Goal: Task Accomplishment & Management: Complete application form

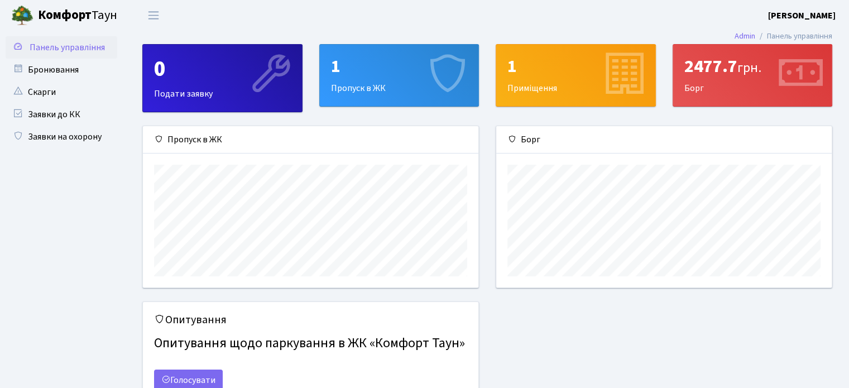
scroll to position [161, 335]
click at [37, 140] on link "Заявки на охорону" at bounding box center [62, 137] width 112 height 22
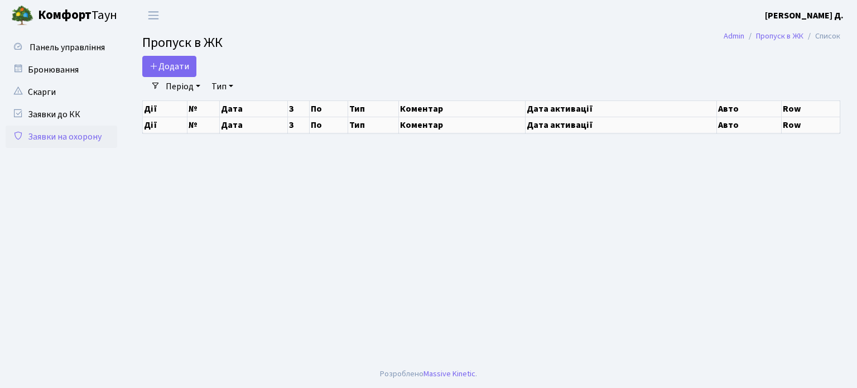
select select "25"
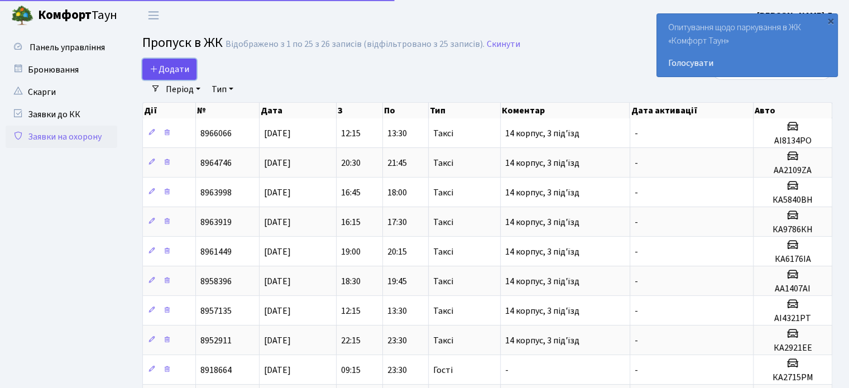
click at [163, 67] on span "Додати" at bounding box center [170, 69] width 40 height 12
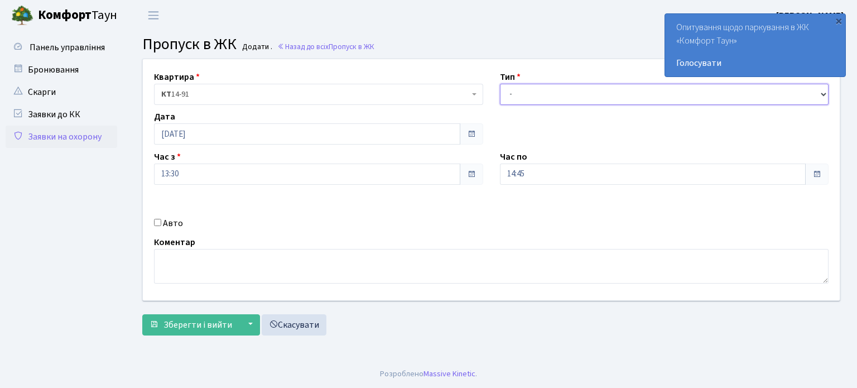
click at [519, 98] on select "- Доставка Таксі Гості Сервіс" at bounding box center [664, 94] width 329 height 21
select select "2"
click at [500, 84] on select "- Доставка Таксі Гості Сервіс" at bounding box center [664, 94] width 329 height 21
click at [162, 220] on div "Авто" at bounding box center [319, 223] width 346 height 13
click at [158, 219] on input "Авто" at bounding box center [157, 222] width 7 height 7
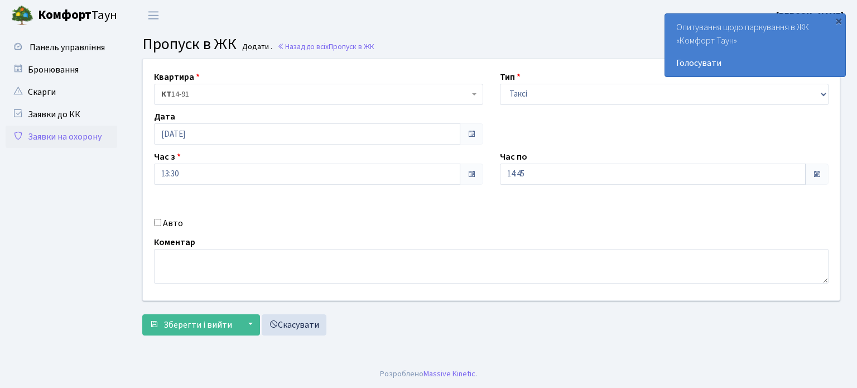
checkbox input "true"
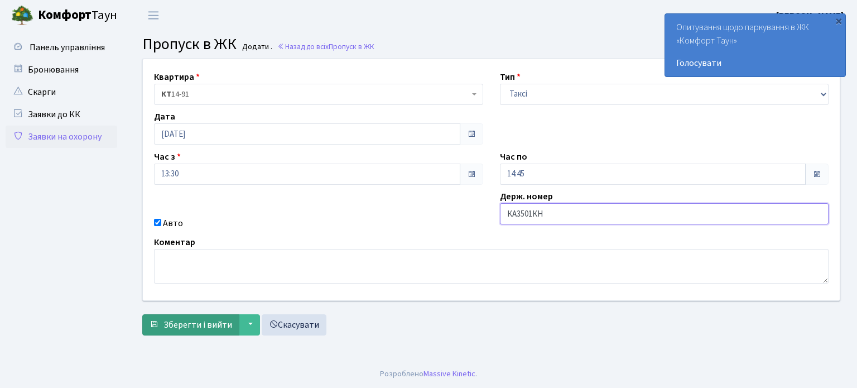
type input "КА3501КН"
click at [203, 323] on span "Зберегти і вийти" at bounding box center [198, 325] width 69 height 12
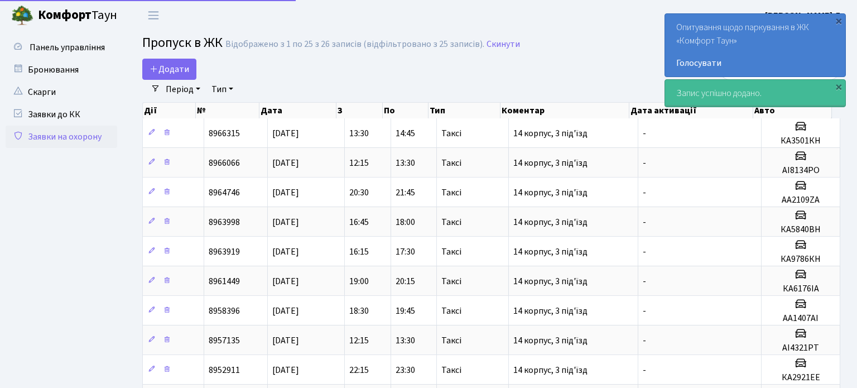
select select "25"
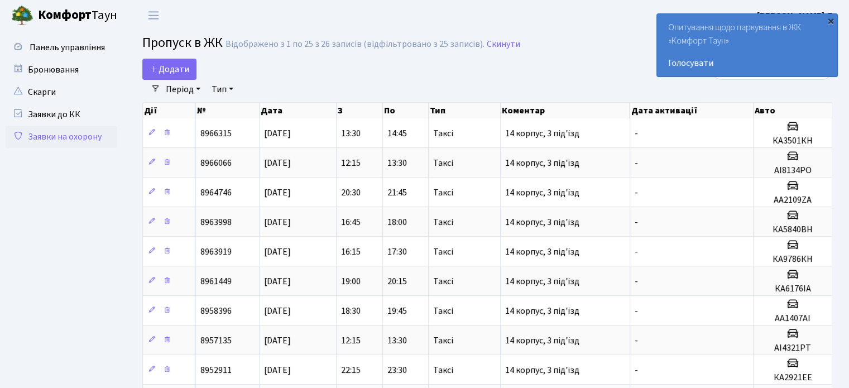
click at [827, 21] on div "×" at bounding box center [830, 20] width 11 height 11
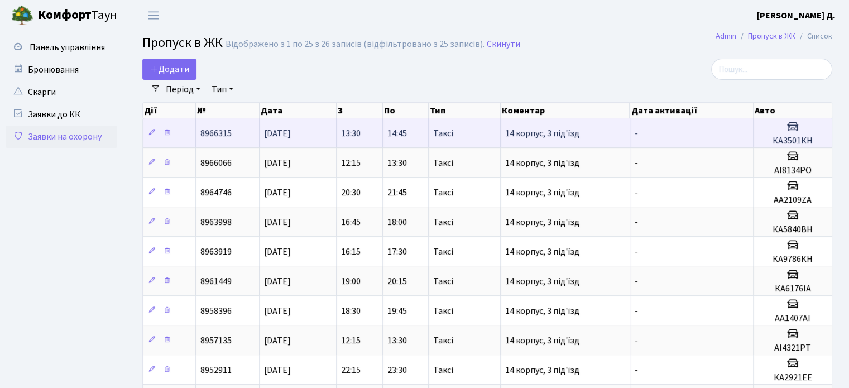
click at [780, 141] on h5 "КА3501КН" at bounding box center [792, 141] width 69 height 11
click at [780, 140] on h5 "КА3501КН" at bounding box center [792, 141] width 69 height 11
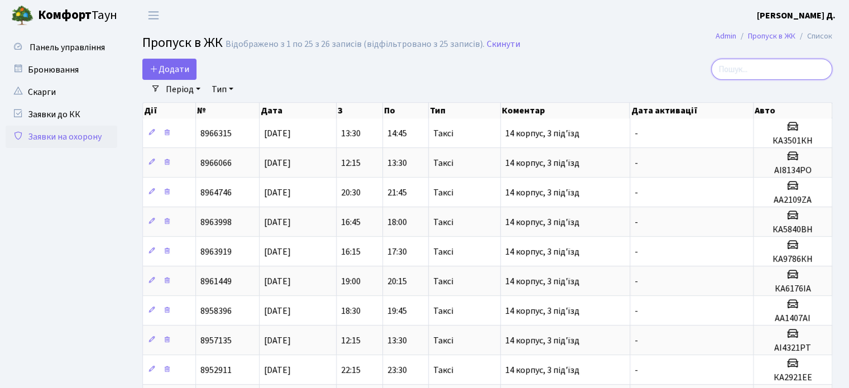
click at [779, 73] on input "search" at bounding box center [771, 69] width 121 height 21
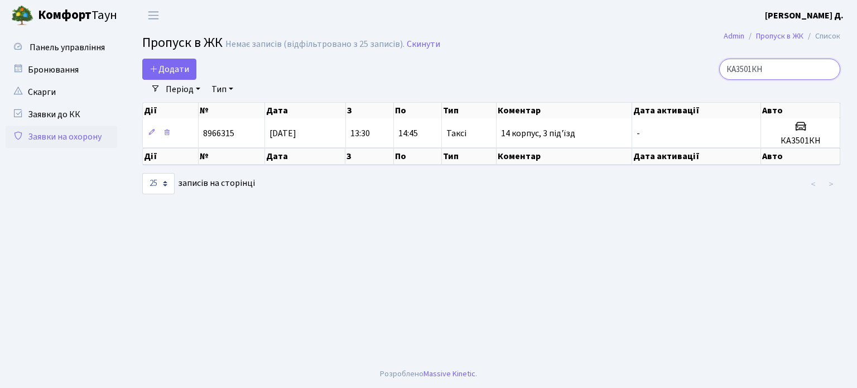
type input "КА3501КН"
click at [643, 75] on div "КА3501КН" at bounding box center [730, 69] width 222 height 21
